Goal: Information Seeking & Learning: Check status

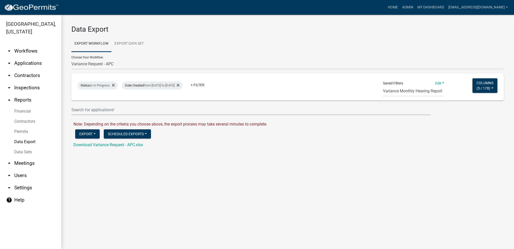
select select "41: Object"
select select "8: 90a8bcea-4b29-431d-aa3c-87fc516cc1d2"
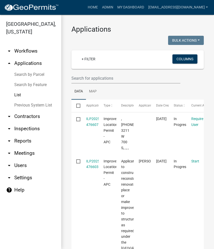
select select "2: 50"
click at [24, 73] on link "Search by Parcel" at bounding box center [30, 74] width 61 height 10
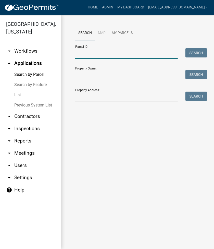
click at [97, 58] on input "Parcel ID:" at bounding box center [126, 53] width 103 height 10
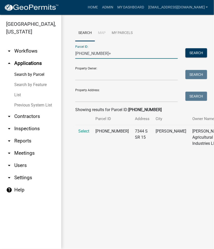
click at [129, 52] on input "001-078-007+" at bounding box center [126, 53] width 103 height 10
type input "001-078-007"
click at [86, 133] on span "Select" at bounding box center [83, 131] width 11 height 5
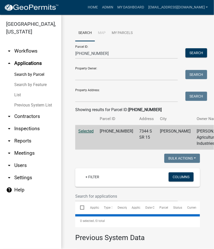
select select "3: 100"
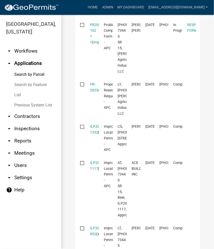
scroll to position [748, 0]
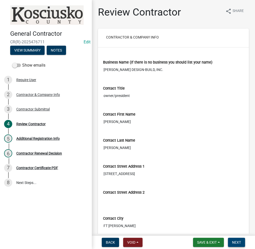
click at [235, 241] on span "Next" at bounding box center [236, 242] width 9 height 4
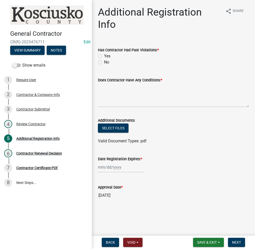
click at [104, 62] on label "No" at bounding box center [106, 62] width 5 height 6
click at [104, 62] on input "No" at bounding box center [105, 60] width 3 height 3
radio input "true"
click at [115, 92] on textarea "Does Contractor Have Any Conditions: *" at bounding box center [173, 95] width 151 height 24
type textarea "n/a"
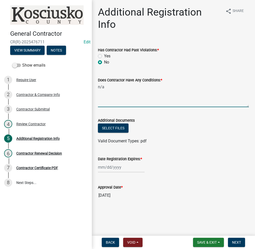
click at [110, 169] on div at bounding box center [121, 167] width 47 height 10
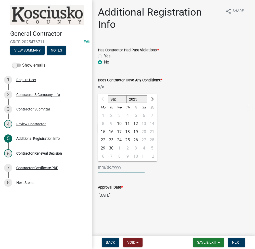
click at [133, 101] on select "2025 2026 2027 2028 2029 2030 2031 2032 2033 2034 2035 2036 2037 2038 2039 2040…" at bounding box center [137, 99] width 20 height 8
select select "2026"
click at [127, 95] on select "2025 2026 2027 2028 2029 2030 2031 2032 2033 2034 2035 2036 2037 2038 2039 2040…" at bounding box center [137, 99] width 20 height 8
click at [129, 124] on div "10" at bounding box center [127, 124] width 8 height 8
type input "09/10/2026"
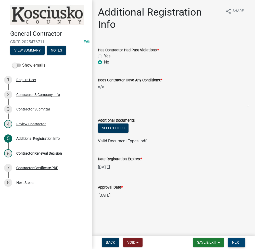
click at [235, 243] on span "Next" at bounding box center [236, 242] width 9 height 4
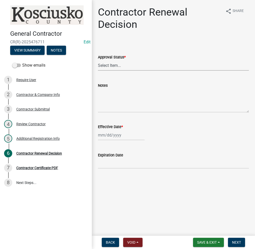
click at [121, 68] on select "Select Item... Approved Denied" at bounding box center [173, 65] width 151 height 10
click at [98, 60] on select "Select Item... Approved Denied" at bounding box center [173, 65] width 151 height 10
select select "30db8998-795d-4bbe-8e49-f1ade8865815"
click at [112, 134] on div at bounding box center [121, 135] width 47 height 10
select select "9"
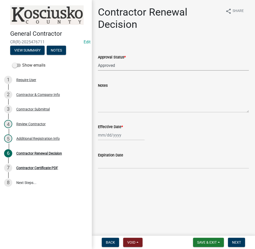
select select "2025"
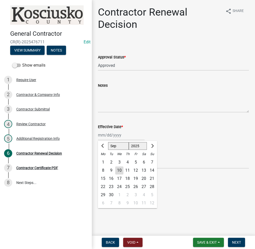
click at [119, 170] on div "10" at bounding box center [119, 170] width 8 height 8
type input "09/10/2025"
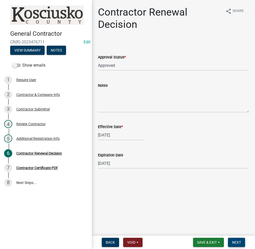
click at [237, 242] on span "Next" at bounding box center [236, 242] width 9 height 4
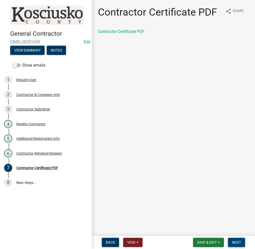
click at [237, 243] on span "Next" at bounding box center [236, 242] width 9 height 4
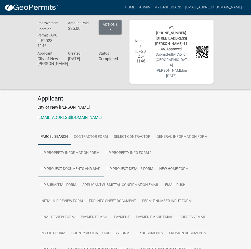
click at [97, 161] on link "ILP Project Documents and Map" at bounding box center [71, 169] width 66 height 16
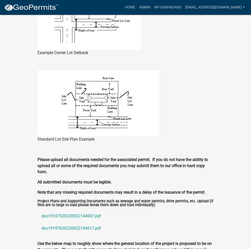
scroll to position [476, 0]
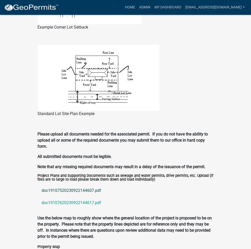
click at [40, 184] on link "doc19107520230922144607.pdf" at bounding box center [126, 190] width 176 height 12
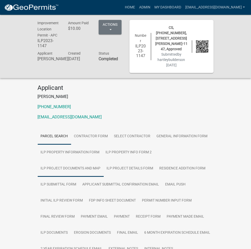
click at [104, 160] on link "ILP Project Documents and Map" at bounding box center [71, 168] width 66 height 16
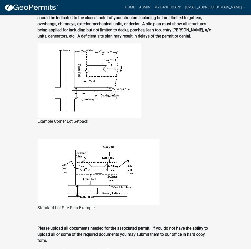
scroll to position [476, 0]
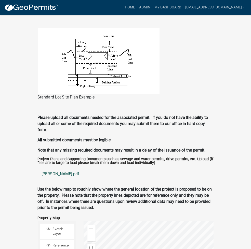
click at [38, 168] on link "sechrist.pdf" at bounding box center [126, 174] width 176 height 12
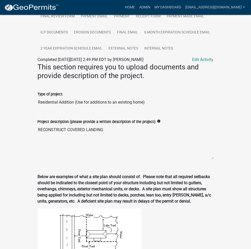
scroll to position [0, 0]
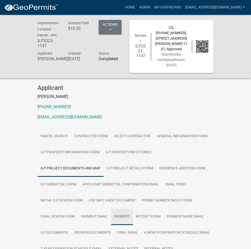
click at [133, 209] on link "Payment" at bounding box center [122, 217] width 22 height 16
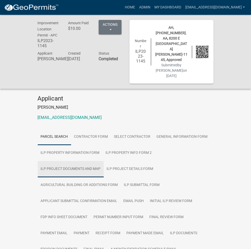
click at [104, 161] on link "ILP Project Documents and Map" at bounding box center [71, 169] width 66 height 16
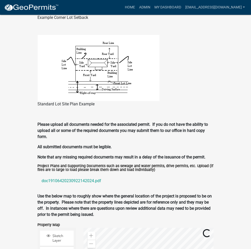
scroll to position [530, 0]
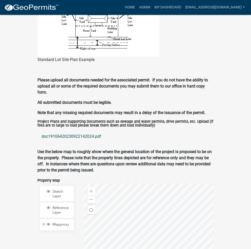
click at [50, 130] on link "doc19106420230922142024.pdf" at bounding box center [126, 136] width 176 height 12
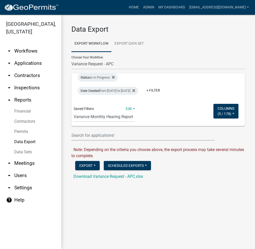
select select "41: Object"
select select "8: 90a8bcea-4b29-431d-aa3c-87fc516cc1d2"
click at [23, 60] on link "arrow_drop_down Applications" at bounding box center [30, 63] width 61 height 12
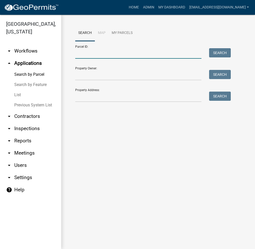
click at [83, 56] on input "Parcel ID:" at bounding box center [138, 53] width 126 height 10
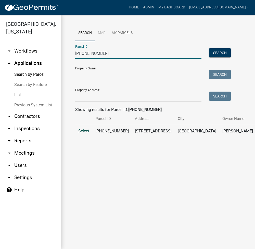
click at [86, 133] on span "Select" at bounding box center [83, 131] width 11 height 5
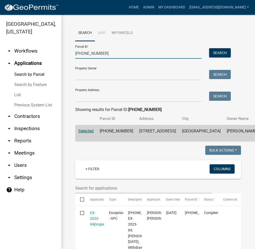
click at [82, 53] on input "018-031-081" at bounding box center [138, 53] width 126 height 10
click at [83, 53] on input "018-031-081" at bounding box center [138, 53] width 126 height 10
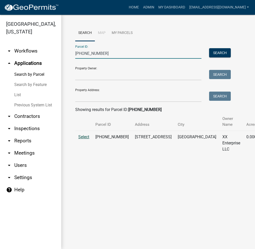
type input "007-014-035"
click at [85, 137] on span "Select" at bounding box center [83, 136] width 11 height 5
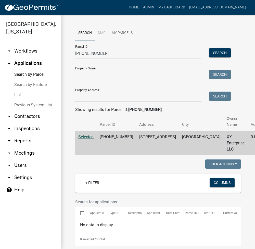
click at [196, 22] on div "Search Map My Parcels Parcel ID: 007-014-035 Search Property Owner: Search Prop…" at bounding box center [158, 189] width 194 height 348
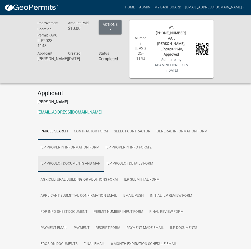
click at [104, 156] on link "ILP Project Documents and Map" at bounding box center [71, 164] width 66 height 16
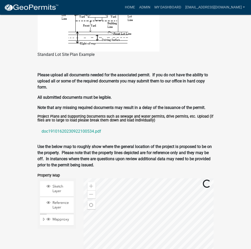
scroll to position [530, 0]
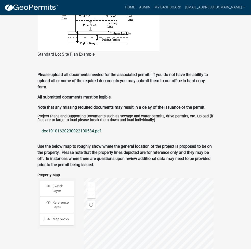
click at [38, 125] on link "doc19101620230922100534.pdf" at bounding box center [126, 131] width 176 height 12
